Goal: Information Seeking & Learning: Understand process/instructions

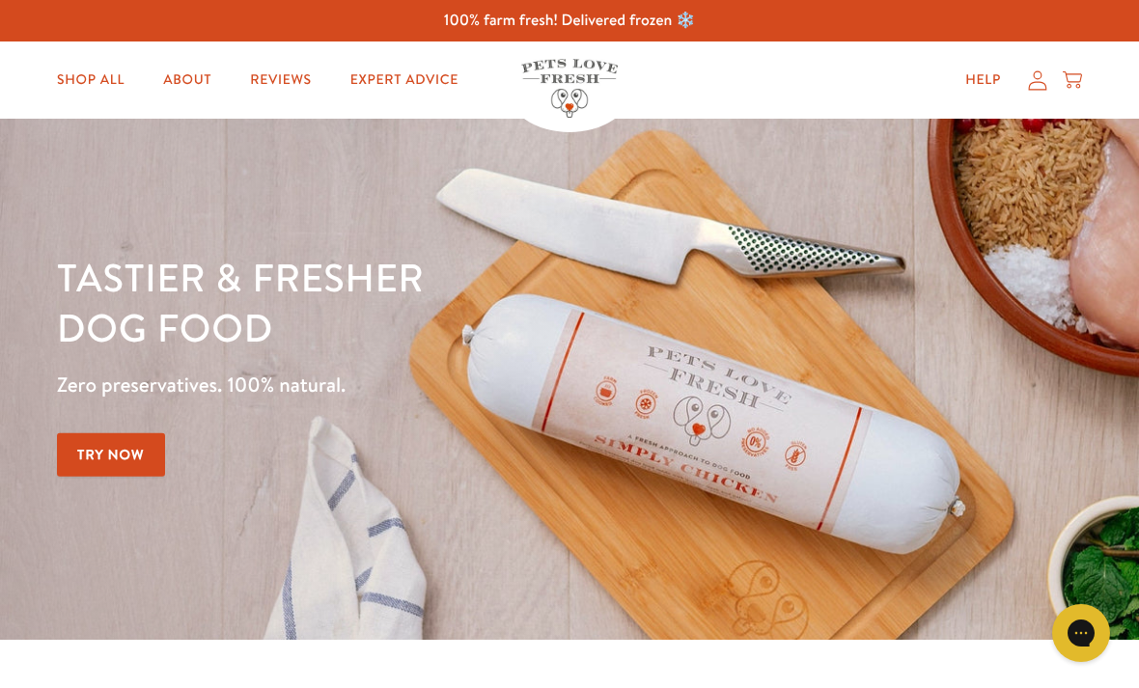
click at [207, 84] on link "About" at bounding box center [187, 80] width 79 height 39
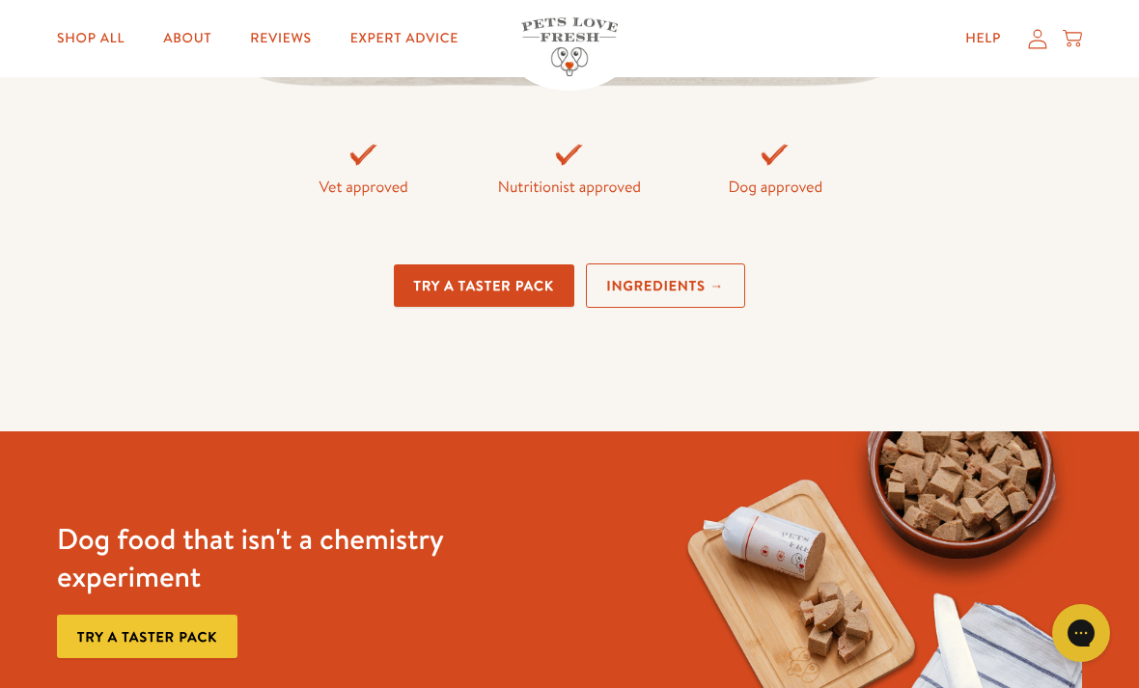
scroll to position [4412, 0]
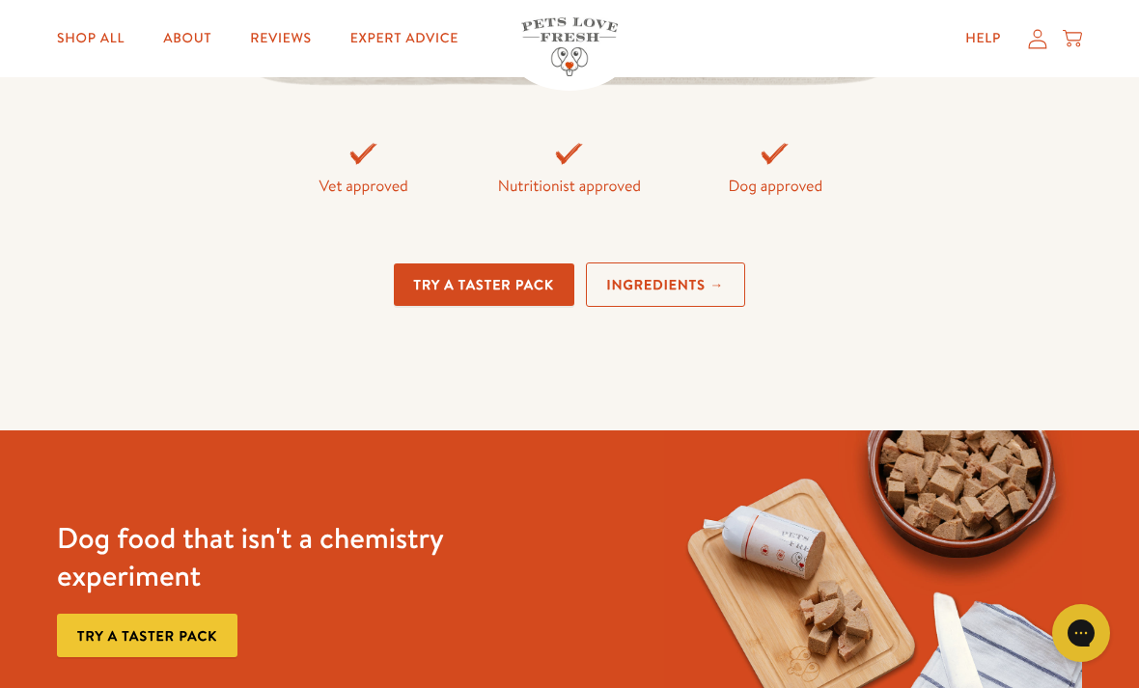
click at [688, 308] on link "Ingredients →" at bounding box center [666, 285] width 160 height 45
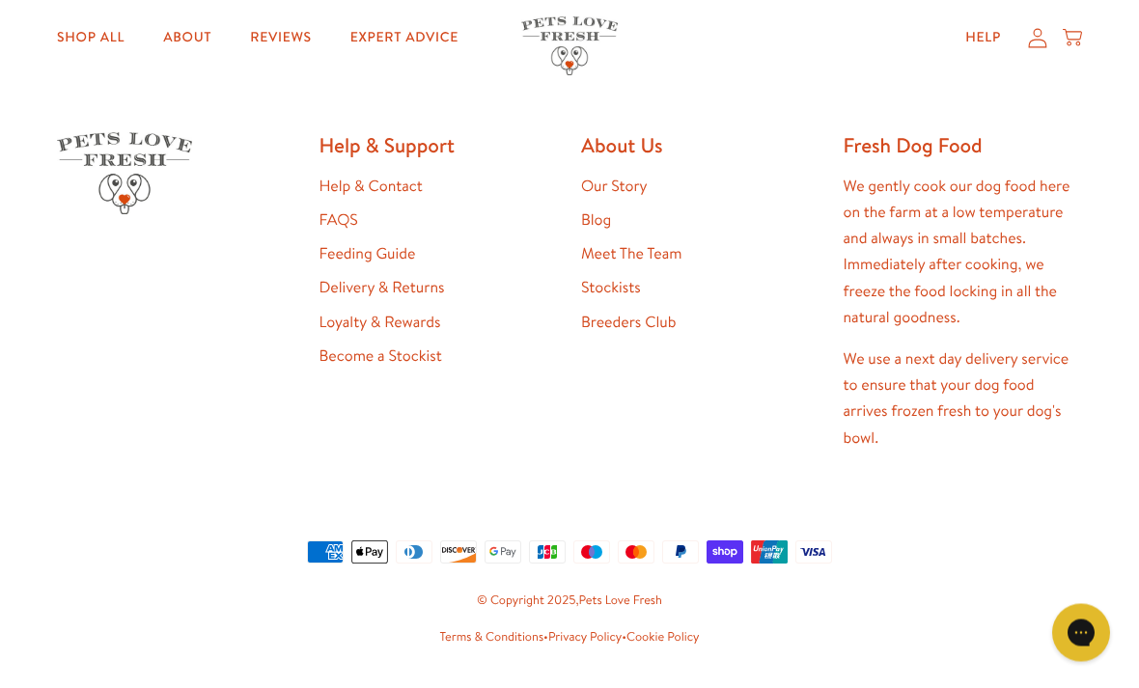
scroll to position [5230, 0]
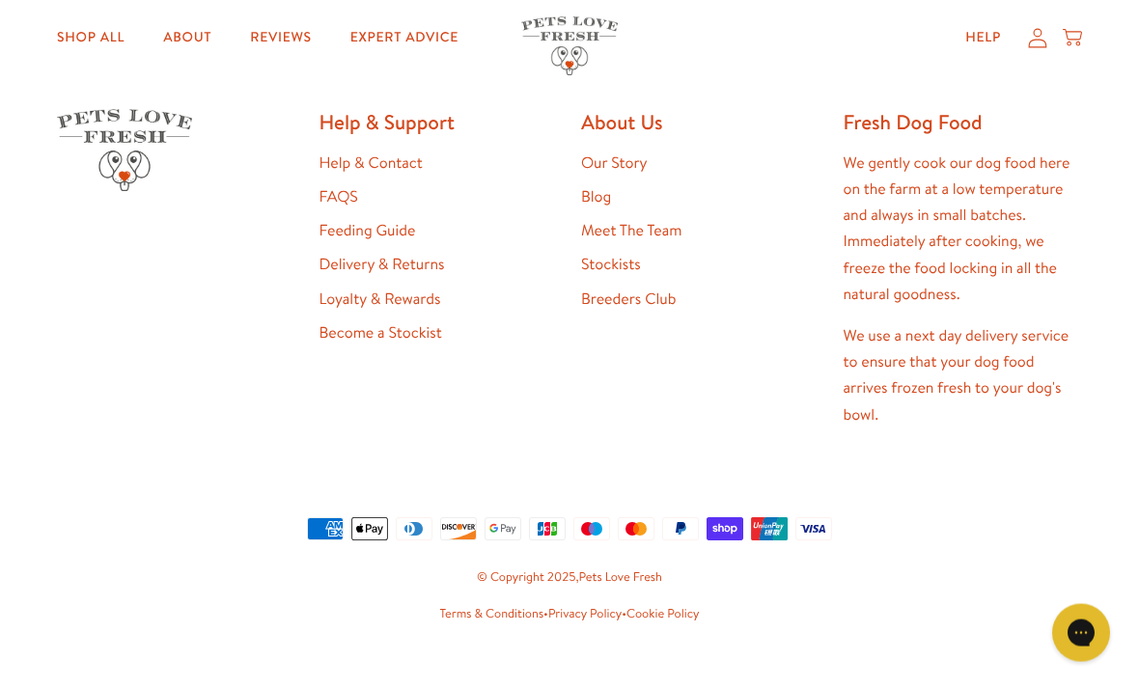
click at [377, 242] on link "Feeding Guide" at bounding box center [367, 231] width 97 height 21
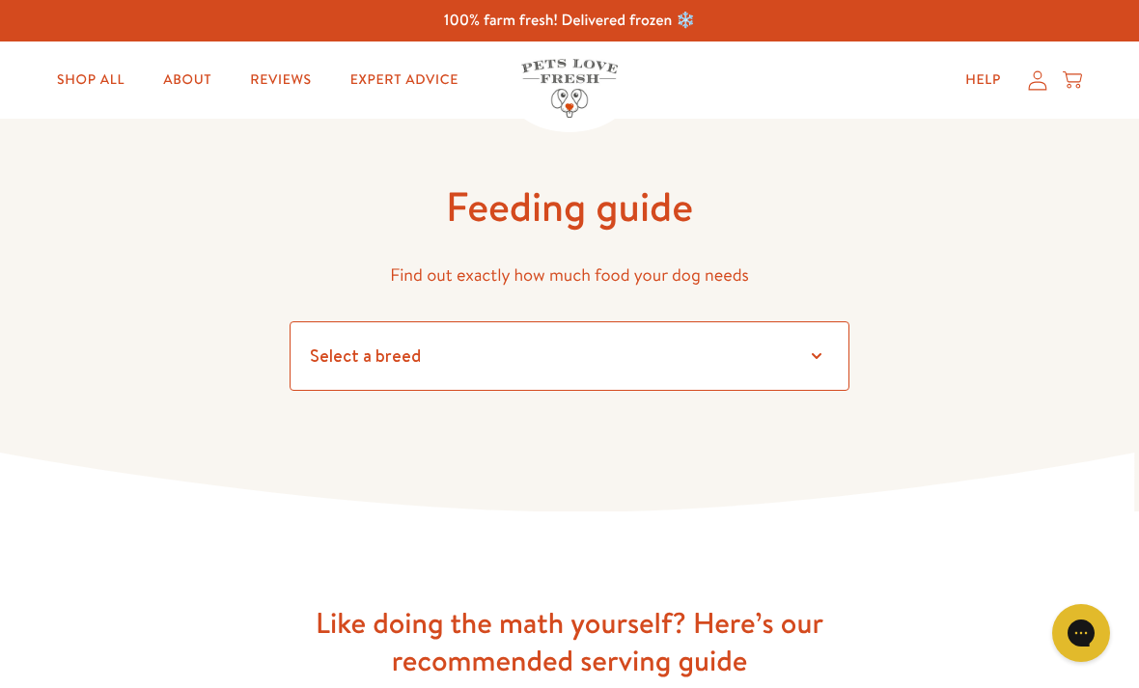
click at [806, 359] on select "Select a breed Affenpinscher Afghan hound Airedale terrier Akita Alaskan Malamu…" at bounding box center [570, 355] width 560 height 69
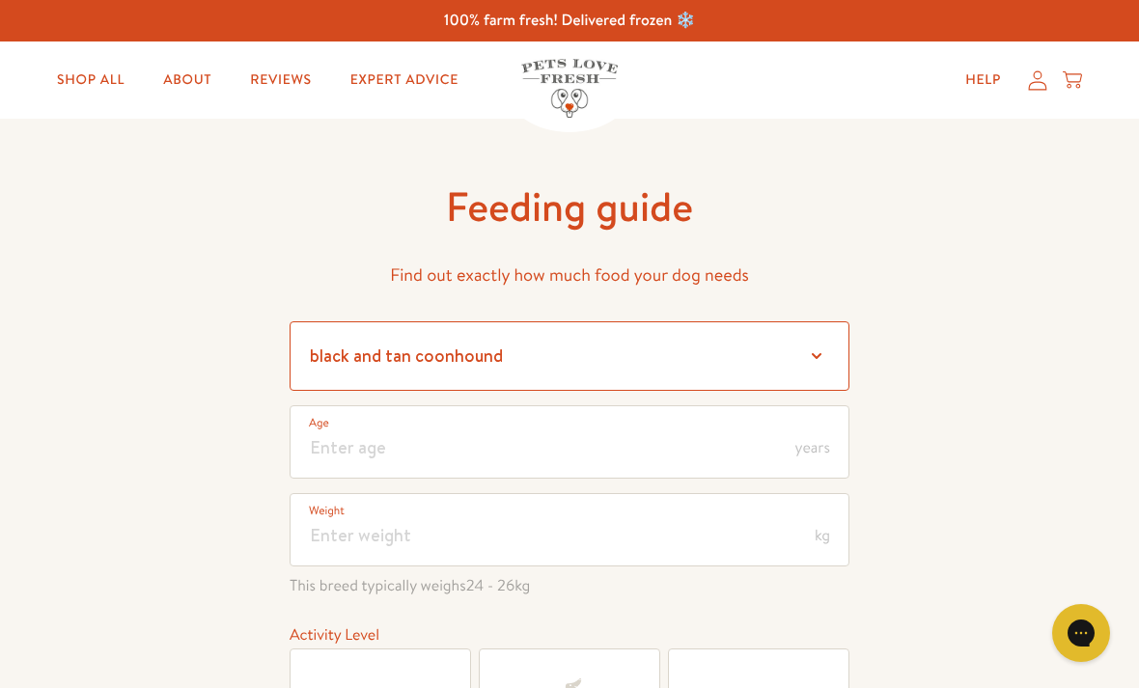
click at [813, 348] on select "Select a breed Affenpinscher Afghan hound Airedale terrier Akita Alaskan Malamu…" at bounding box center [570, 355] width 560 height 69
select select "30"
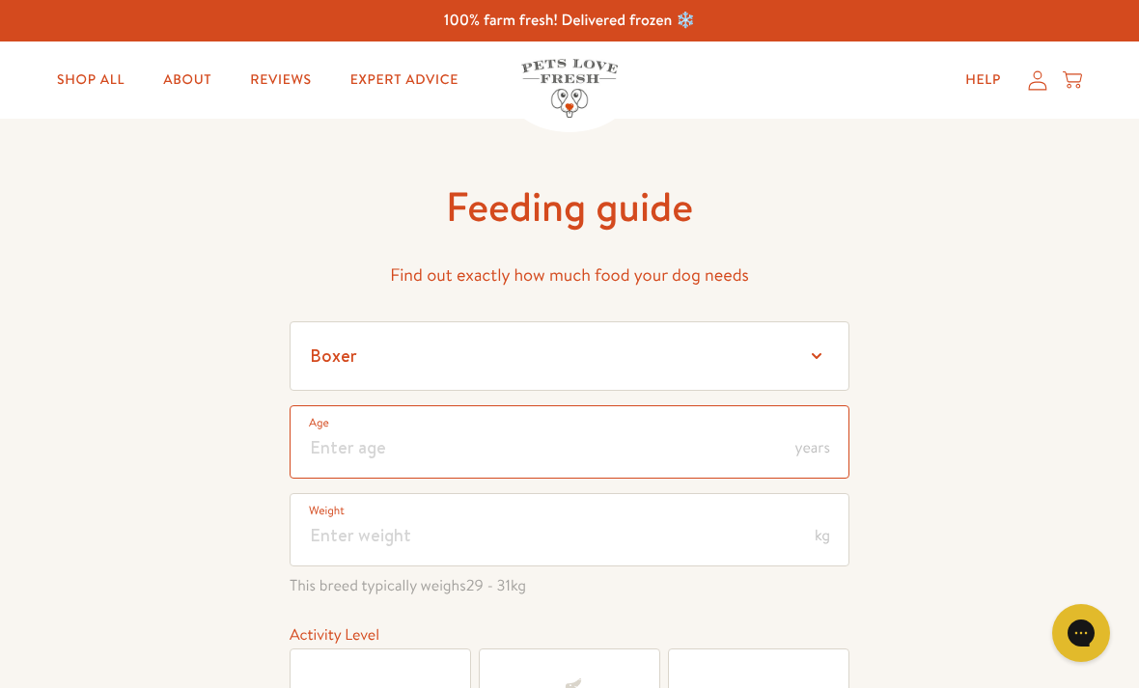
click at [790, 442] on input "number" at bounding box center [570, 441] width 560 height 73
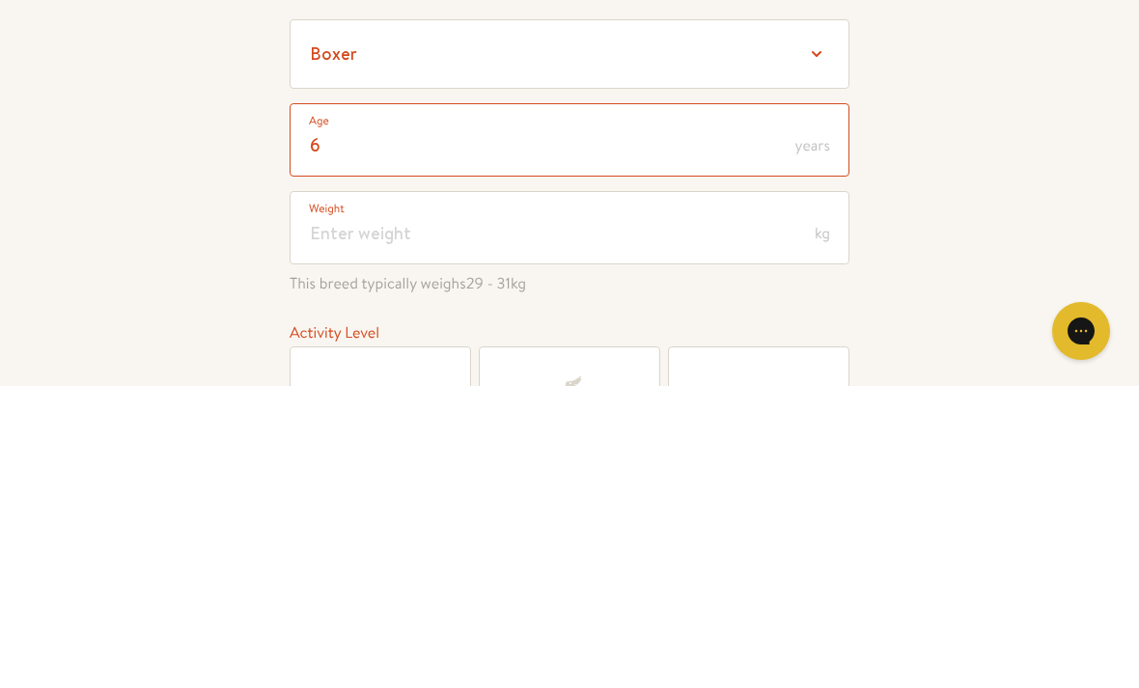
type input "6"
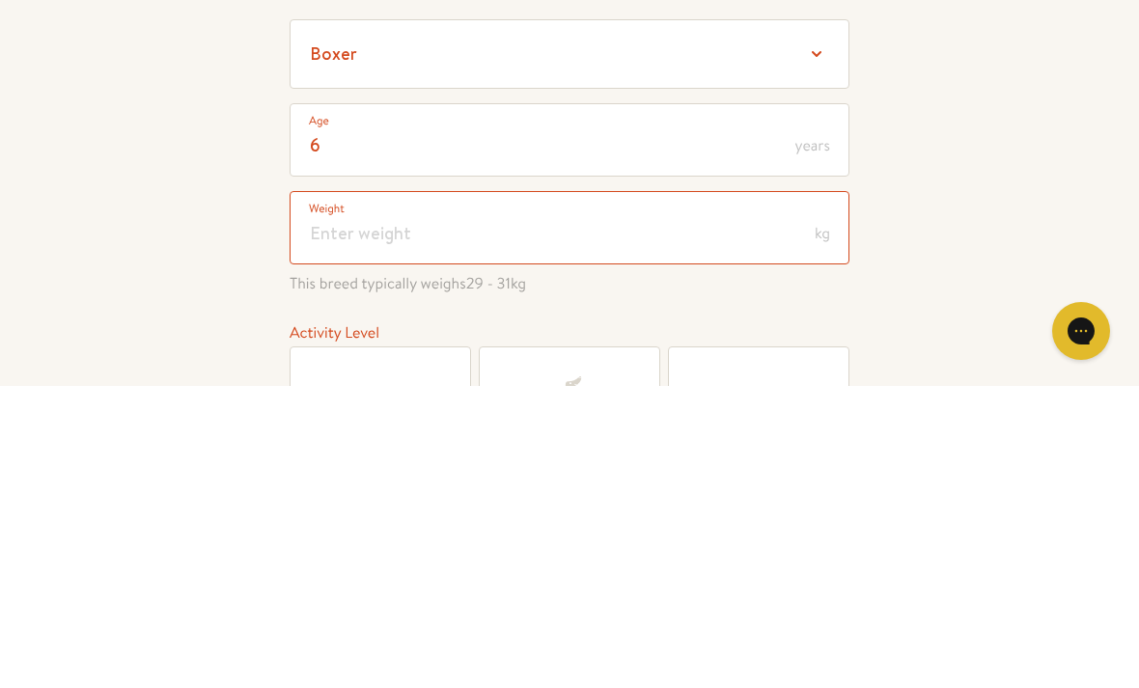
click at [758, 493] on input "number" at bounding box center [570, 529] width 560 height 73
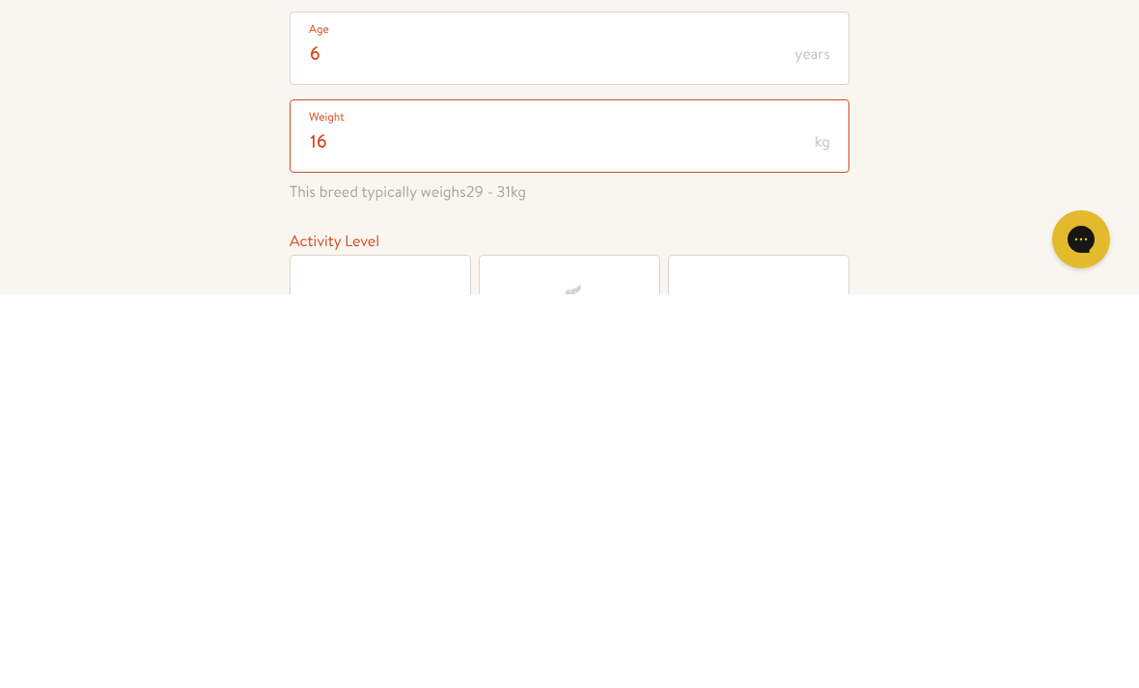
type input "16"
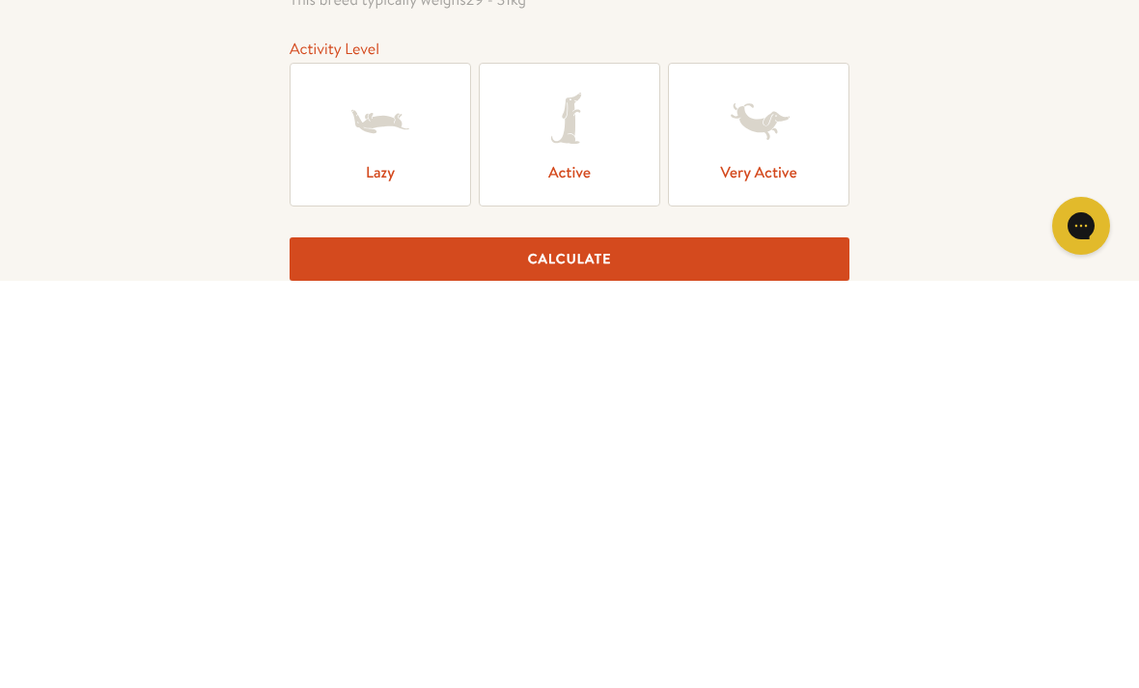
scroll to position [187, 0]
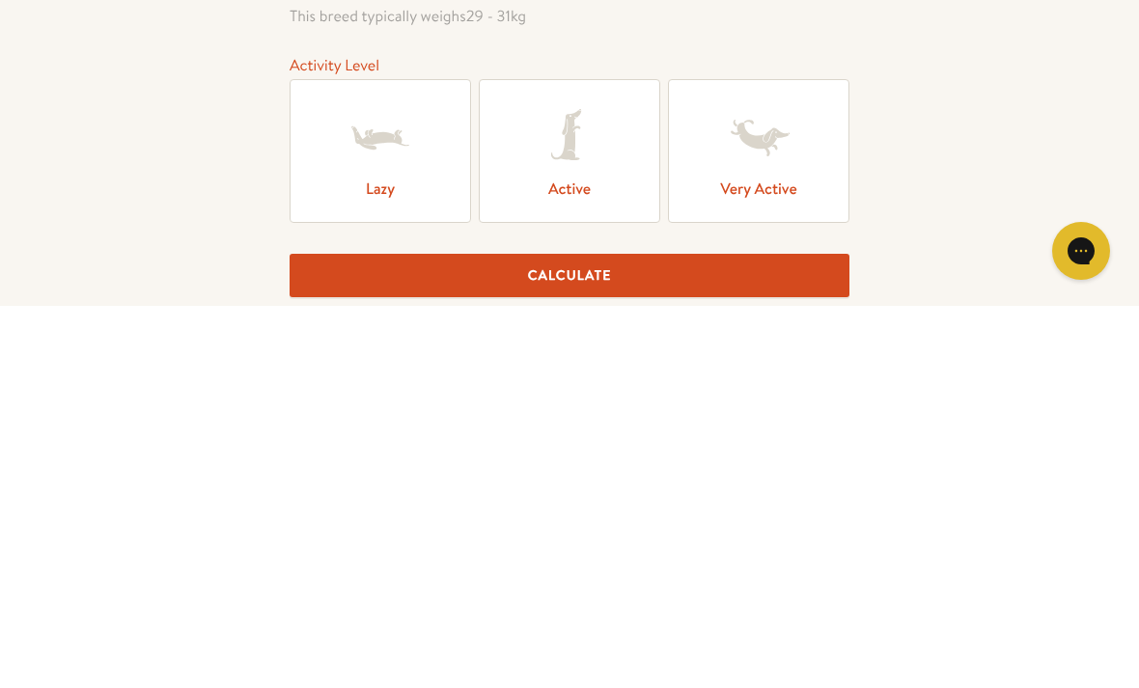
click at [570, 461] on label "Active" at bounding box center [569, 533] width 181 height 144
click at [0, 0] on input "Active" at bounding box center [0, 0] width 0 height 0
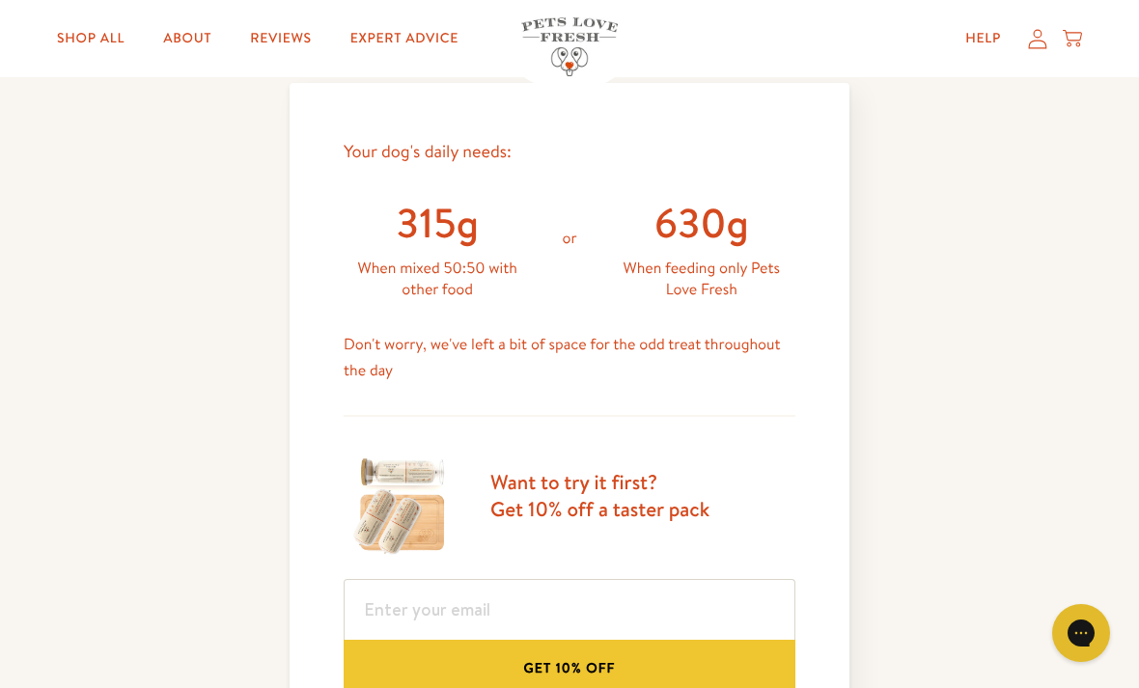
scroll to position [829, 0]
click at [426, 40] on link "Expert Advice" at bounding box center [404, 38] width 139 height 39
